Goal: Communication & Community: Share content

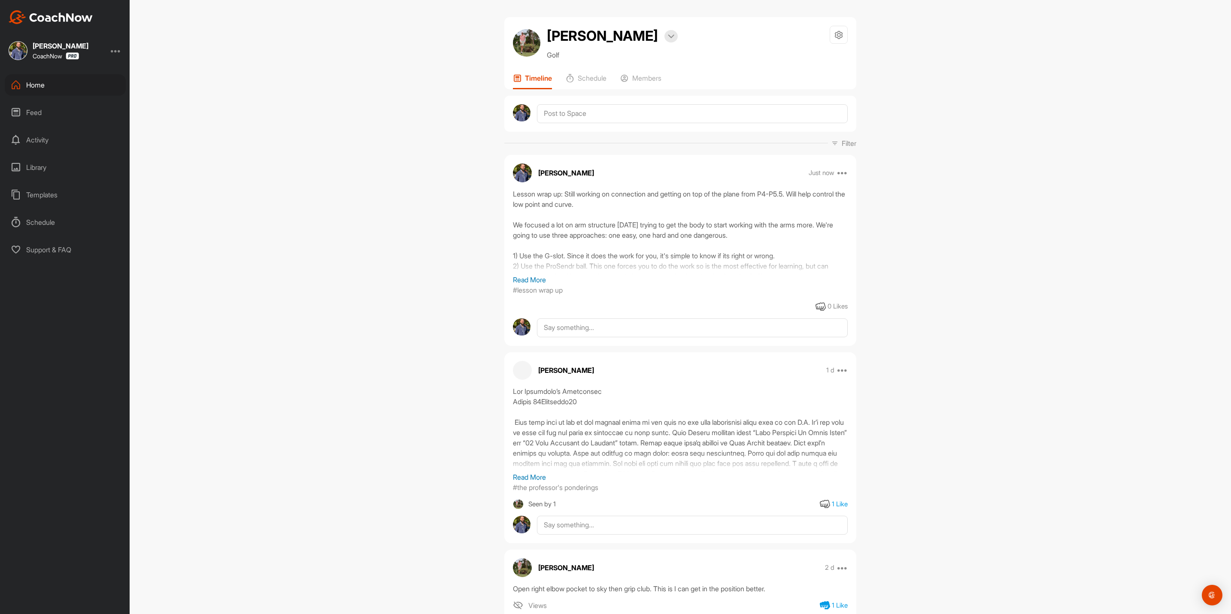
click at [43, 80] on div "Home" at bounding box center [65, 84] width 121 height 21
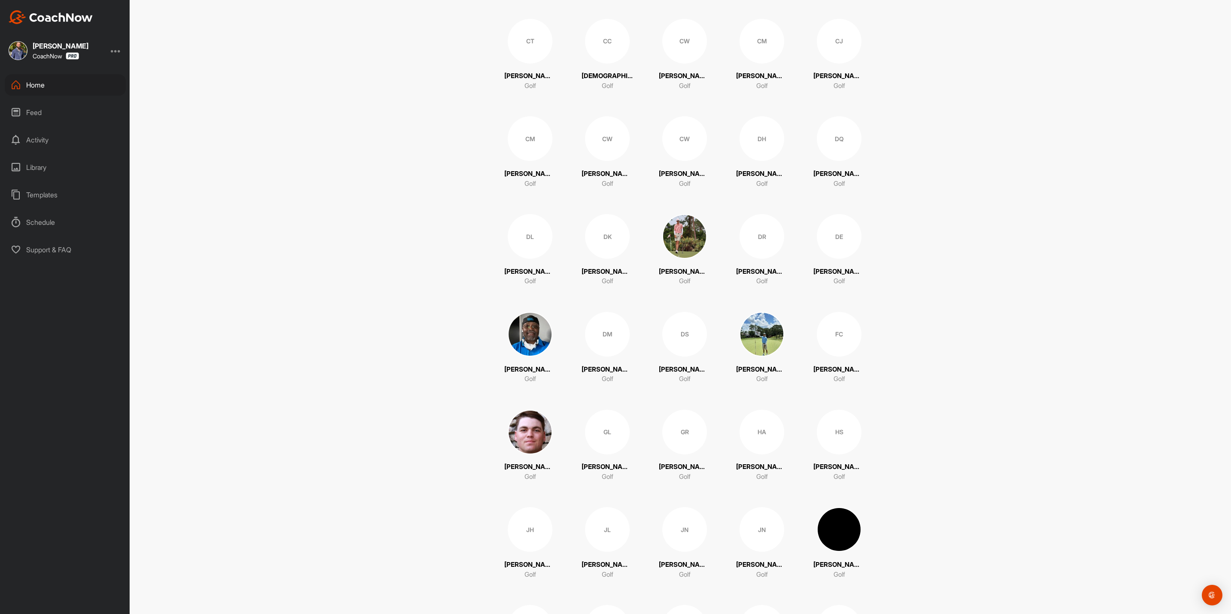
scroll to position [515, 0]
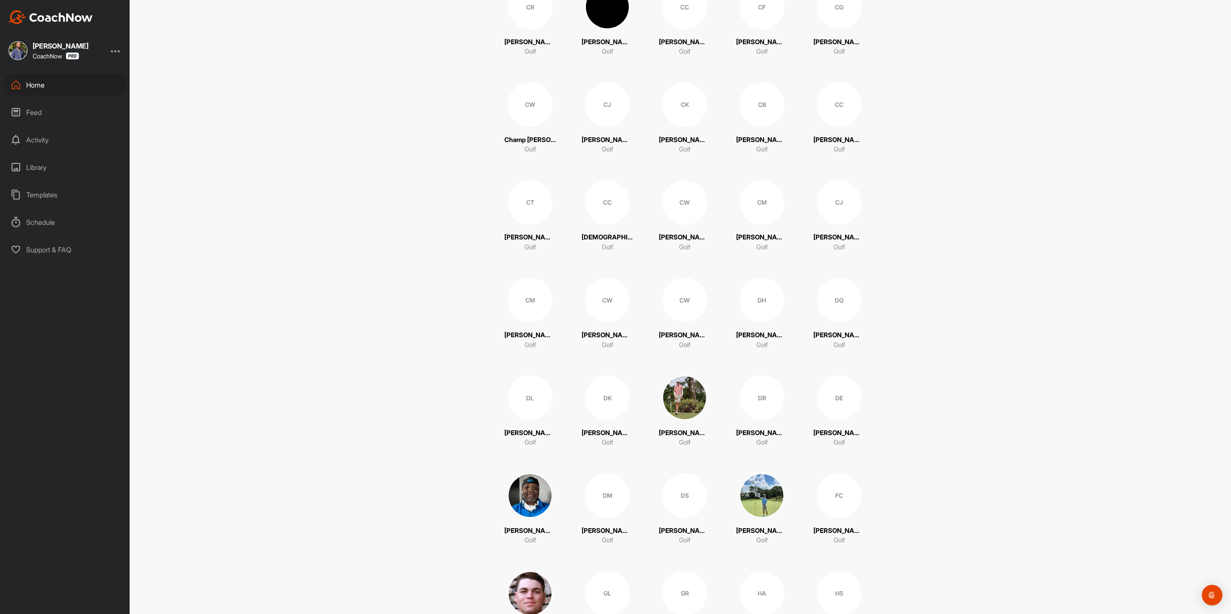
click at [680, 97] on div "CK" at bounding box center [684, 104] width 45 height 45
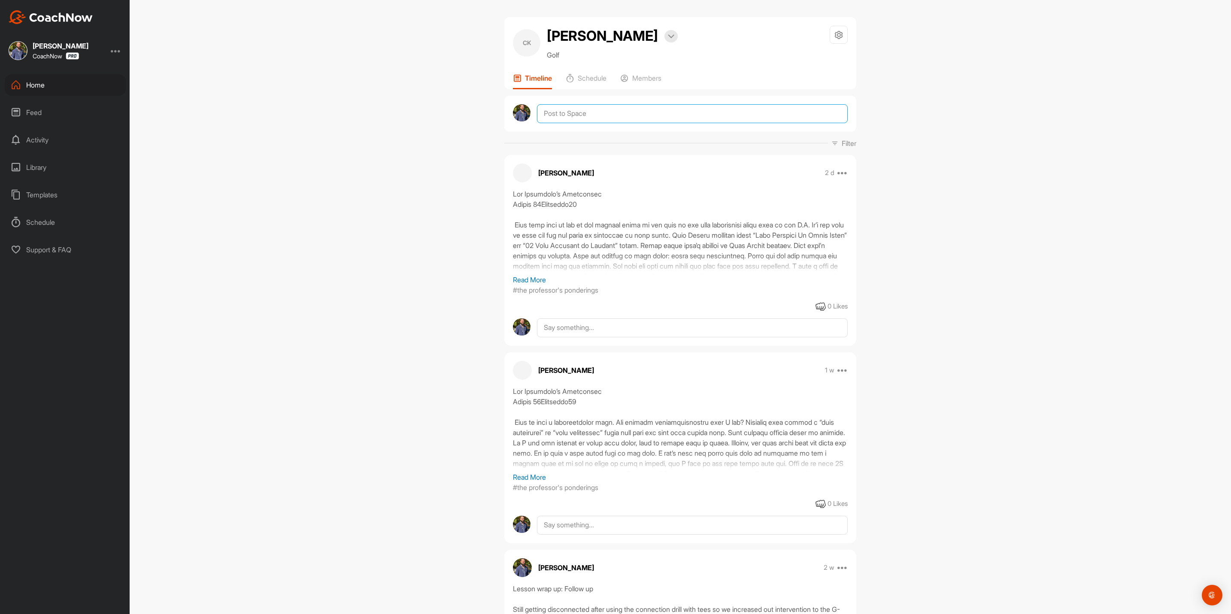
click at [588, 109] on textarea at bounding box center [692, 113] width 311 height 19
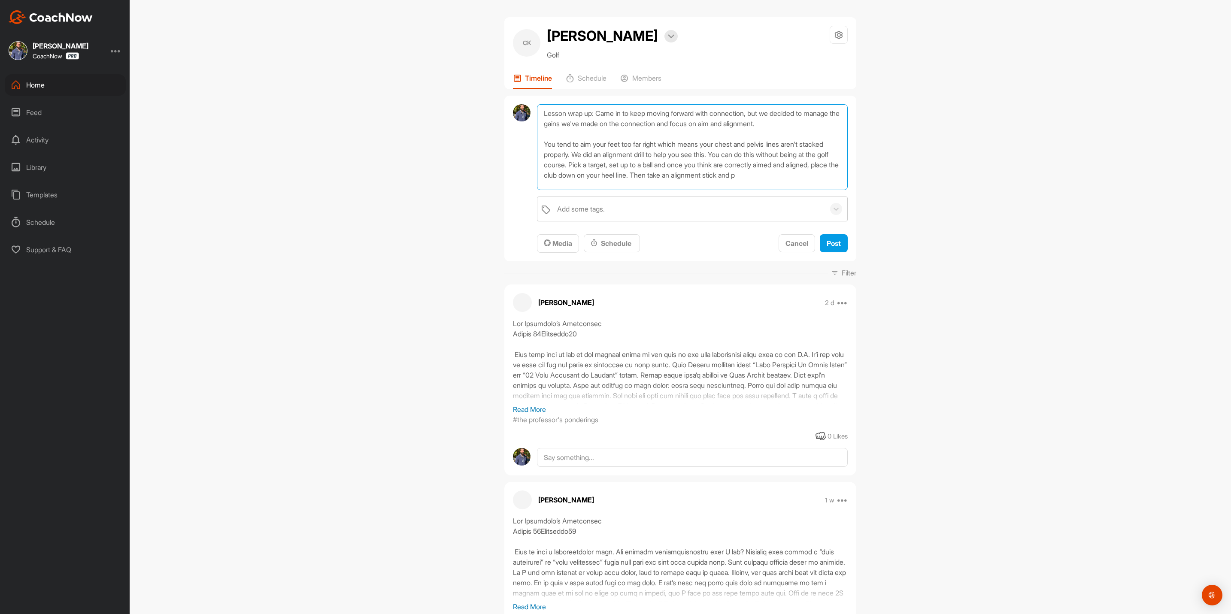
scroll to position [0, 0]
click at [660, 168] on textarea "Lesson wrap up: Came in to keep moving forward with connection, but we decided …" at bounding box center [692, 147] width 311 height 86
click at [762, 184] on textarea "Lesson wrap up: Came in to keep moving forward with connection, but we decided …" at bounding box center [692, 147] width 311 height 86
type textarea "Lesson wrap up: Came in to keep moving forward with connection, but we decided …"
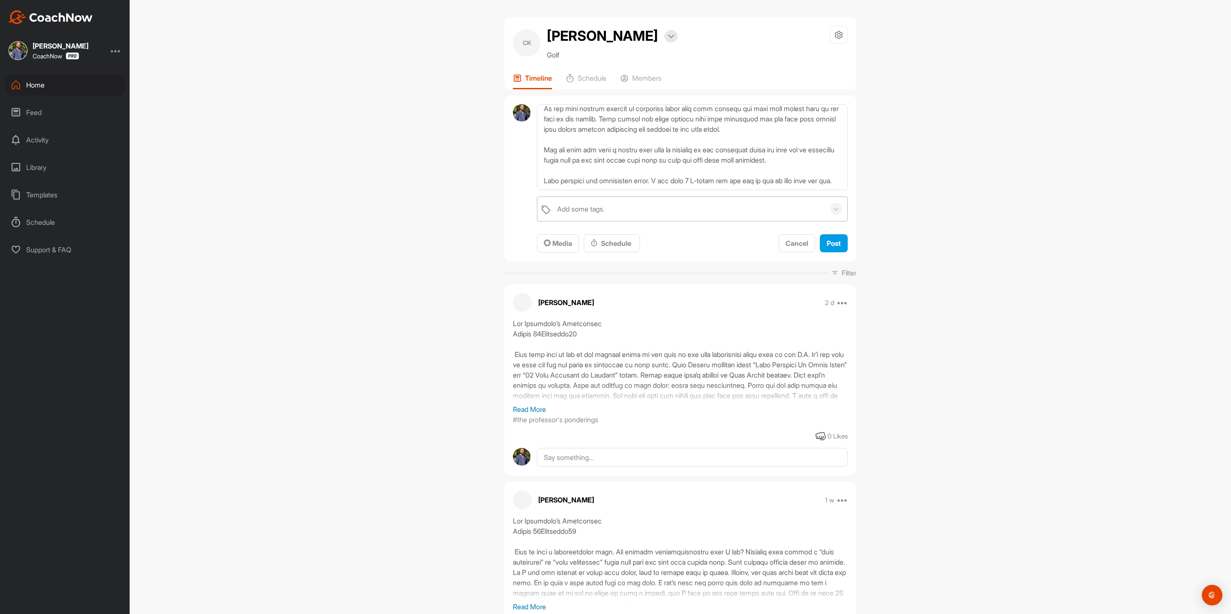
click at [608, 205] on div "Add some tags." at bounding box center [689, 209] width 272 height 24
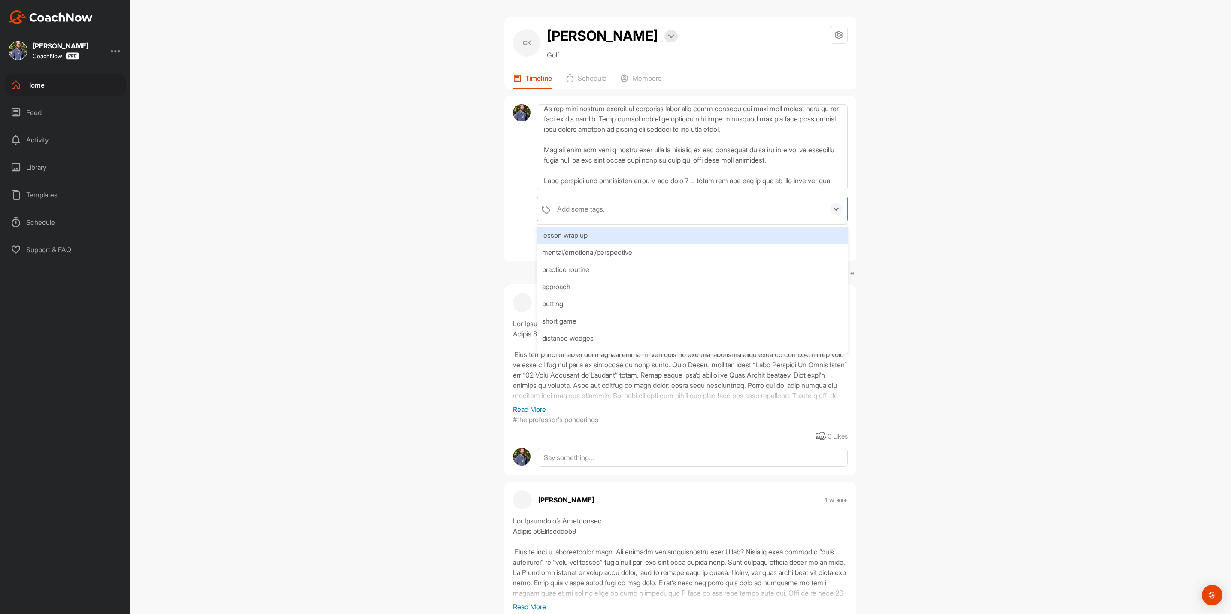
click at [593, 235] on div "lesson wrap up" at bounding box center [692, 235] width 311 height 17
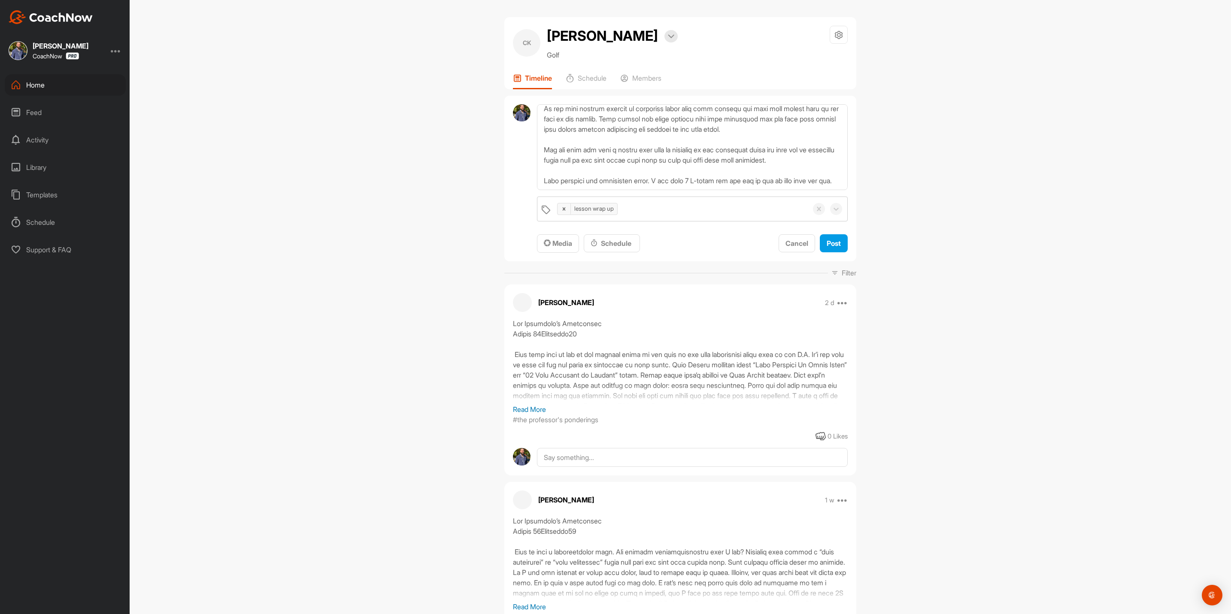
click at [516, 236] on div at bounding box center [522, 178] width 18 height 149
click at [827, 238] on div "Post" at bounding box center [834, 243] width 14 height 10
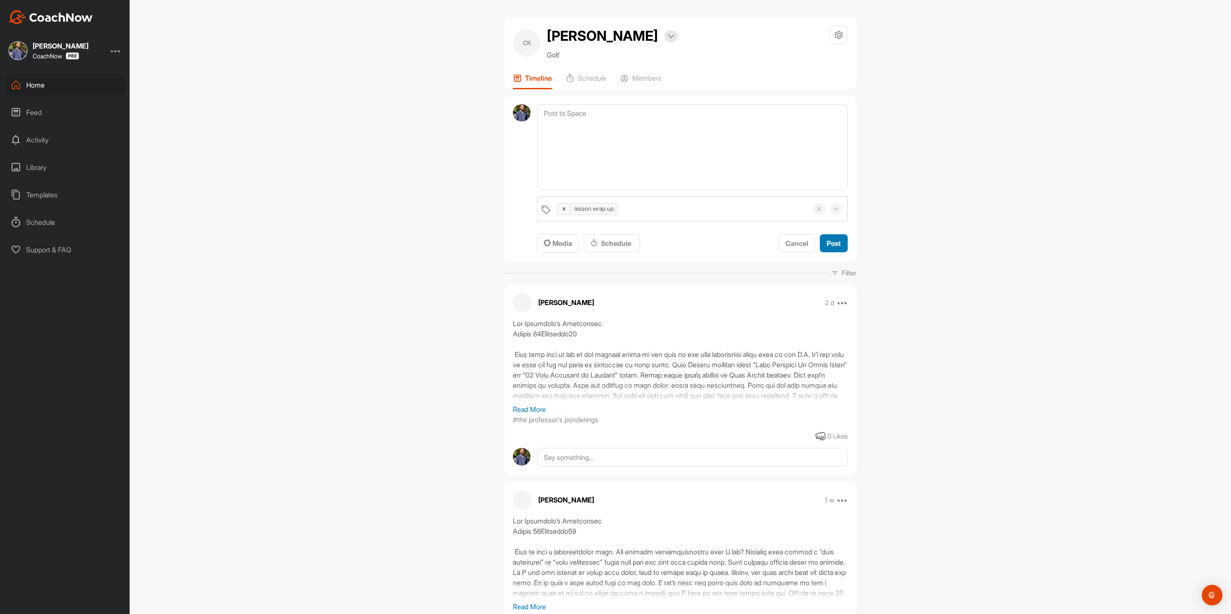
scroll to position [0, 0]
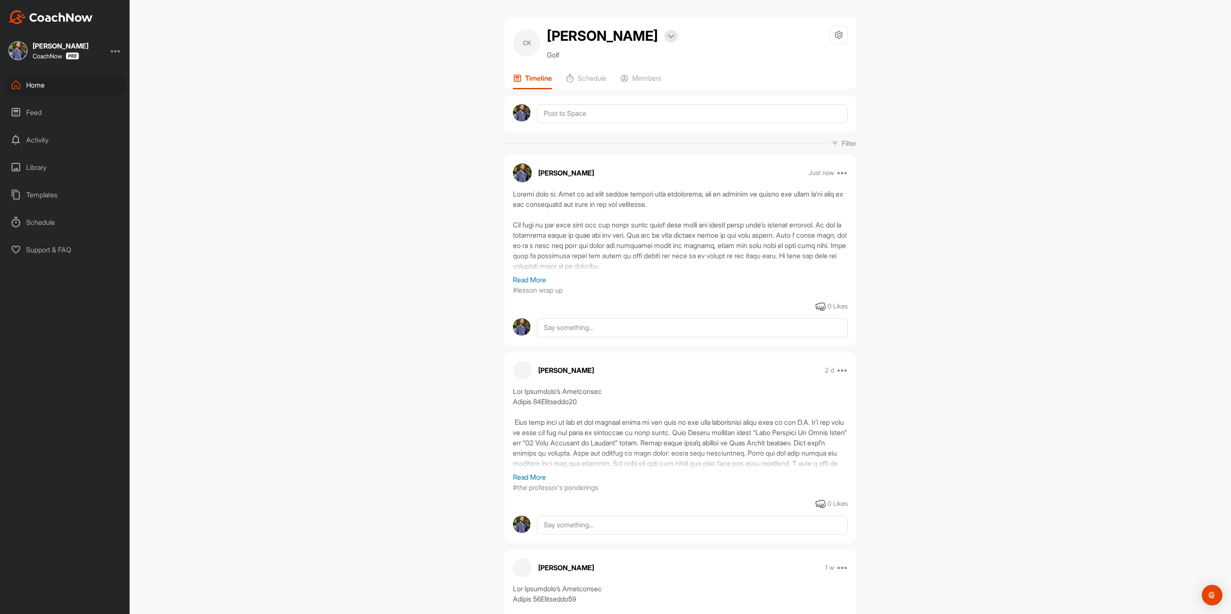
click at [39, 84] on div "Home" at bounding box center [65, 84] width 121 height 21
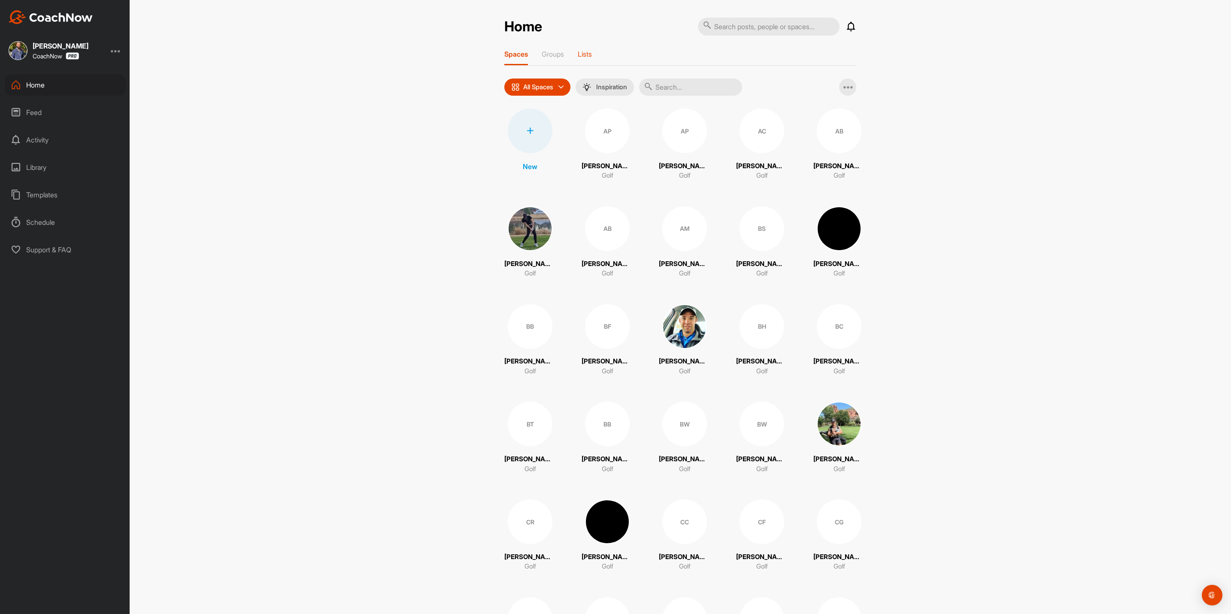
click at [578, 53] on p "Lists" at bounding box center [585, 54] width 14 height 9
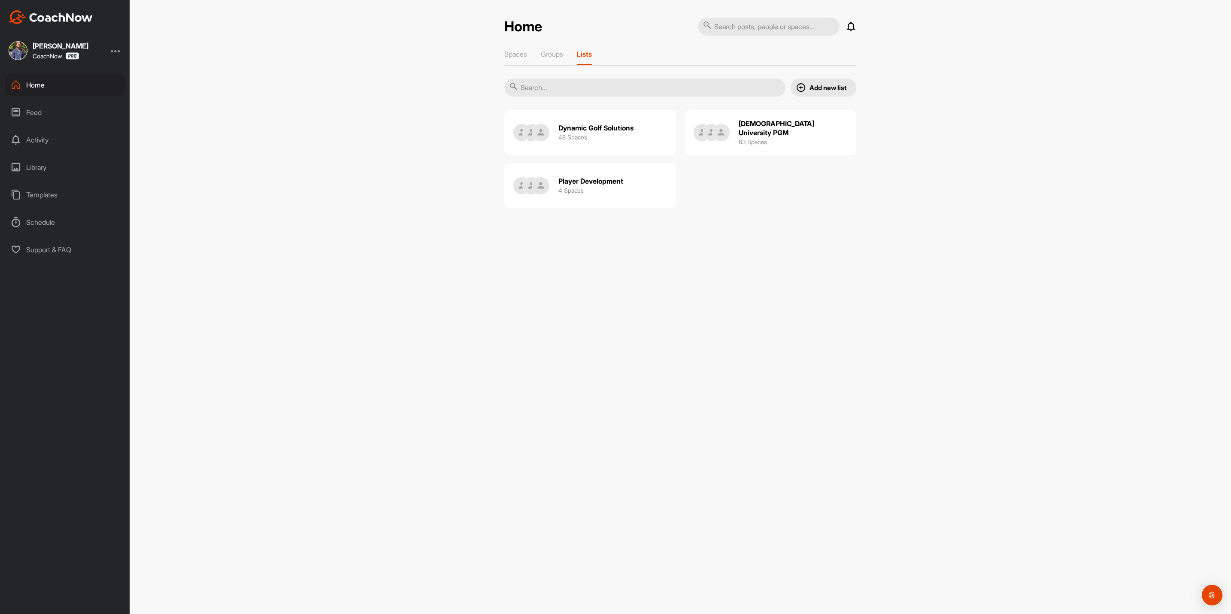
click at [782, 123] on h2 "[DEMOGRAPHIC_DATA] University PGM" at bounding box center [793, 128] width 109 height 18
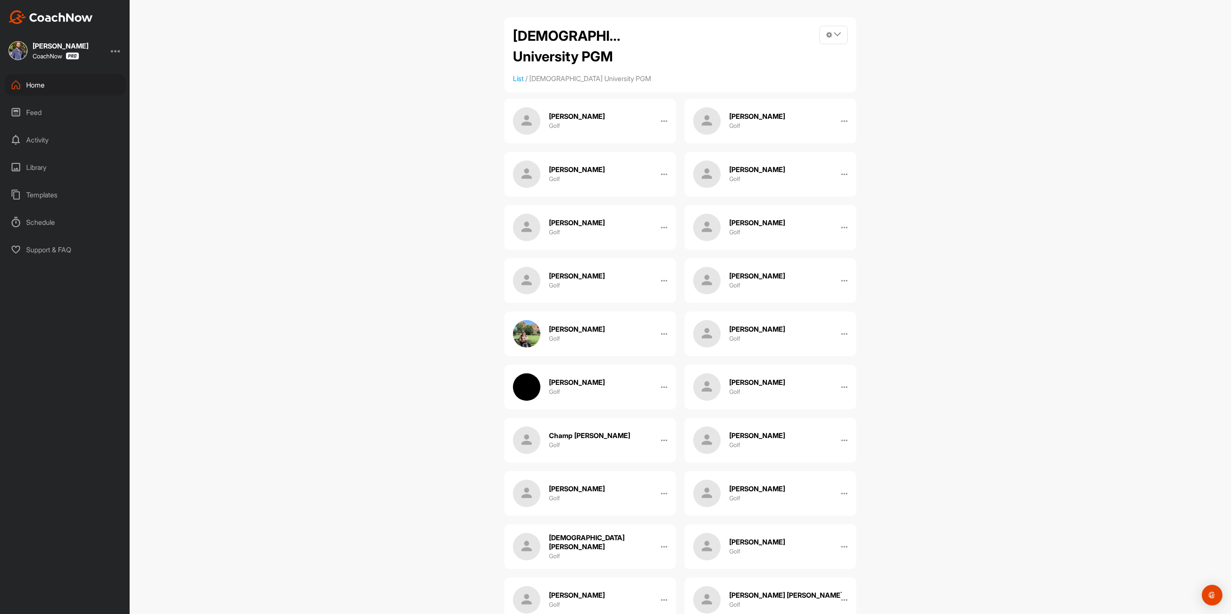
click at [47, 84] on div "Home" at bounding box center [65, 84] width 121 height 21
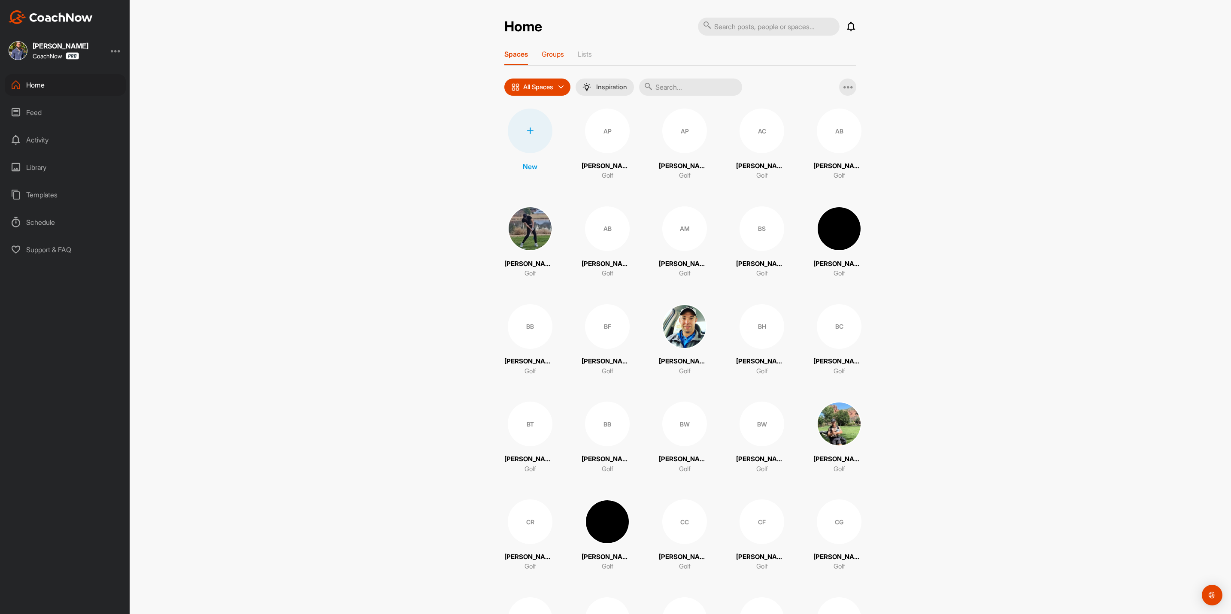
click at [550, 51] on p "Groups" at bounding box center [553, 54] width 22 height 9
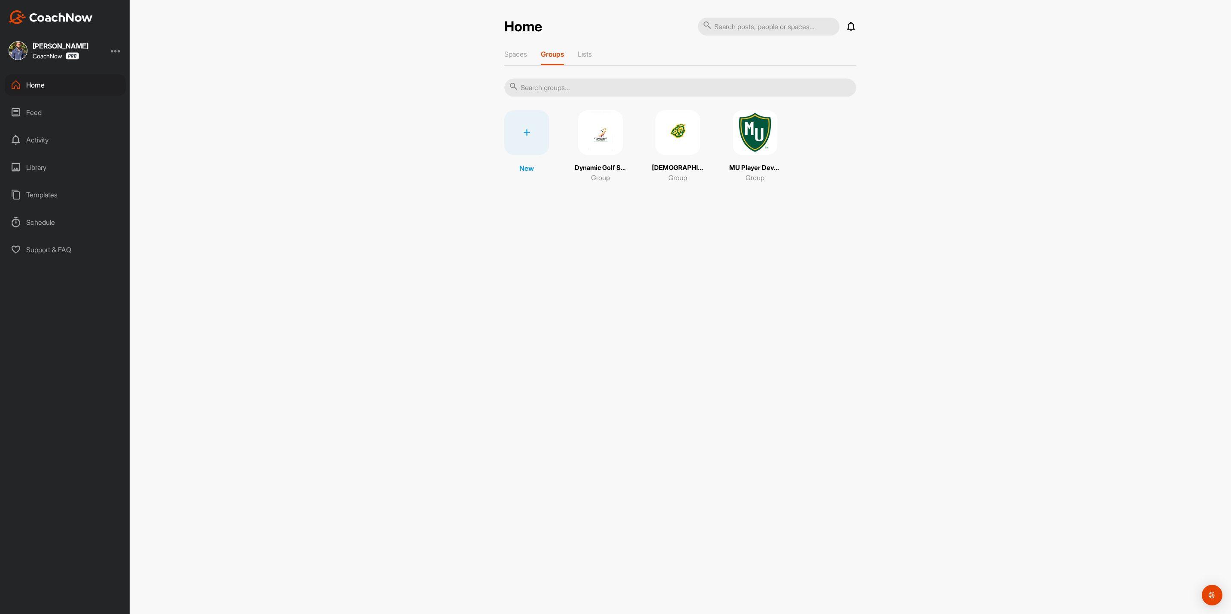
click at [671, 123] on img at bounding box center [678, 132] width 45 height 45
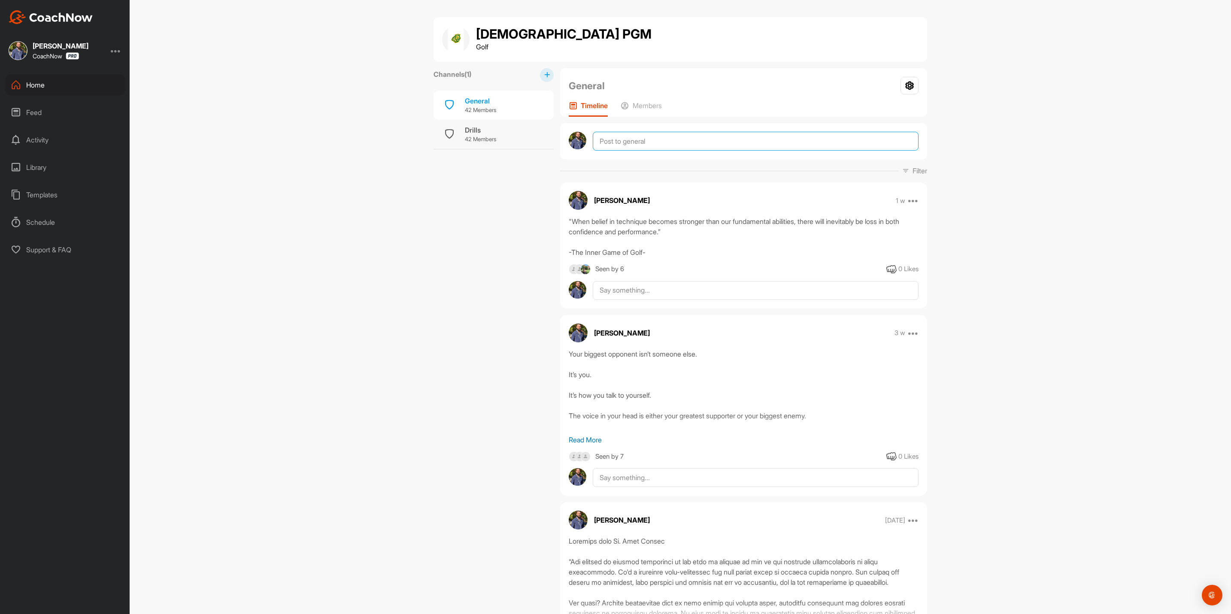
click at [665, 136] on textarea at bounding box center [756, 141] width 326 height 19
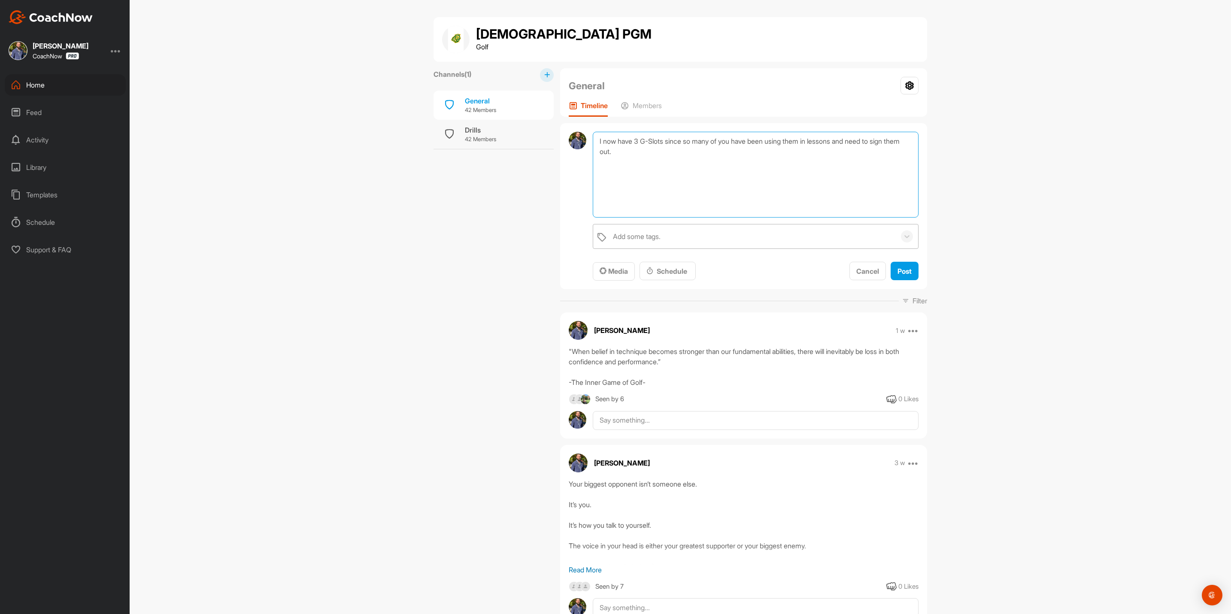
type textarea "I now have 3 G-Slots since so many of you have been using them in lessons and n…"
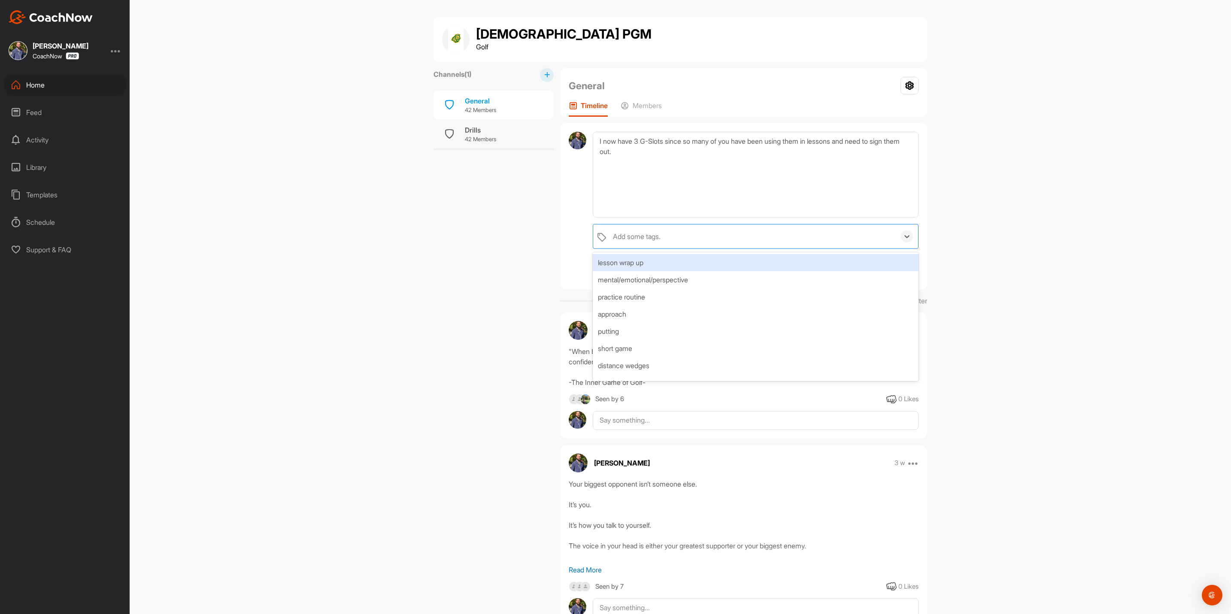
click at [774, 236] on div "Add some tags." at bounding box center [752, 237] width 287 height 24
type input "announcement"
click at [621, 257] on div "Create "announcement"" at bounding box center [756, 262] width 326 height 17
click at [570, 211] on div at bounding box center [578, 206] width 18 height 149
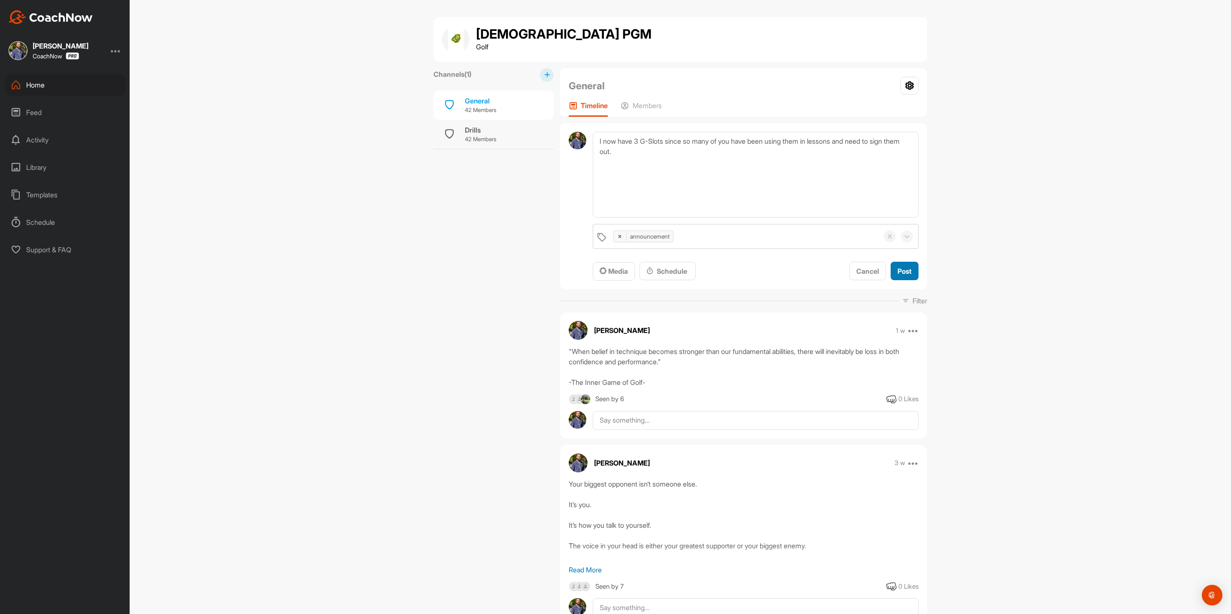
click at [901, 267] on span "Post" at bounding box center [905, 271] width 14 height 9
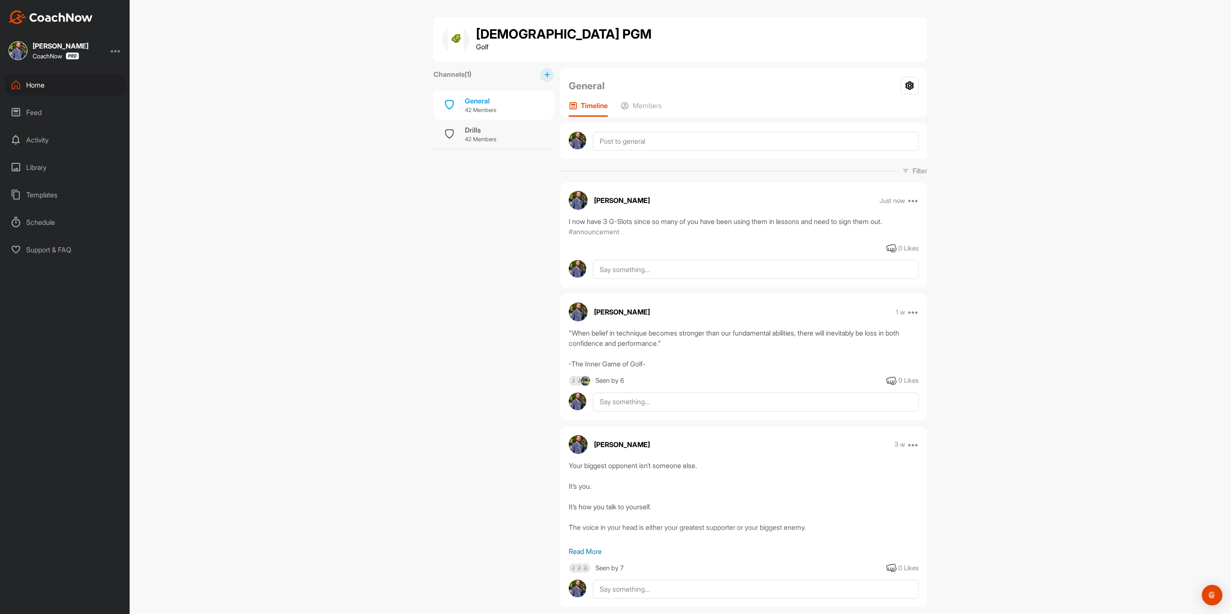
click at [76, 81] on div "Home" at bounding box center [65, 84] width 121 height 21
